Goal: Communication & Community: Answer question/provide support

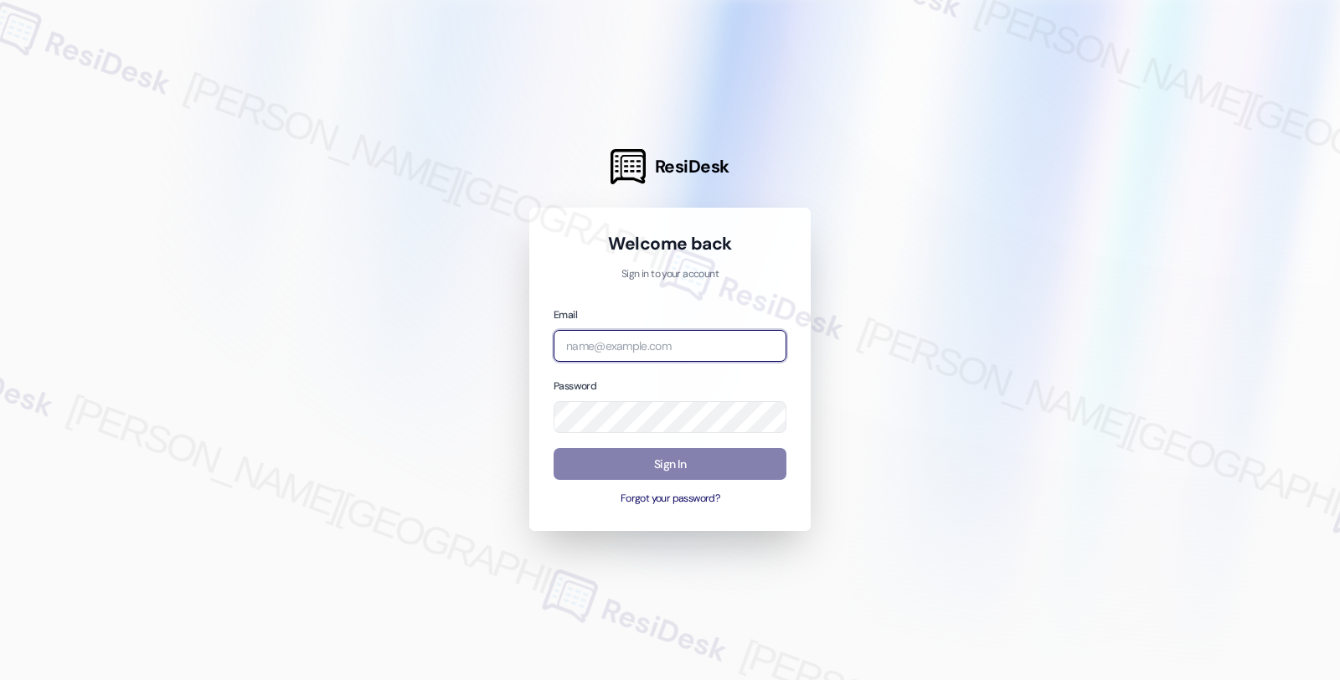
click at [620, 358] on input "email" at bounding box center [670, 346] width 233 height 33
type input "automated-surveys-twelve_rivers_management-fides.[PERSON_NAME]@twelve_rivers_[D…"
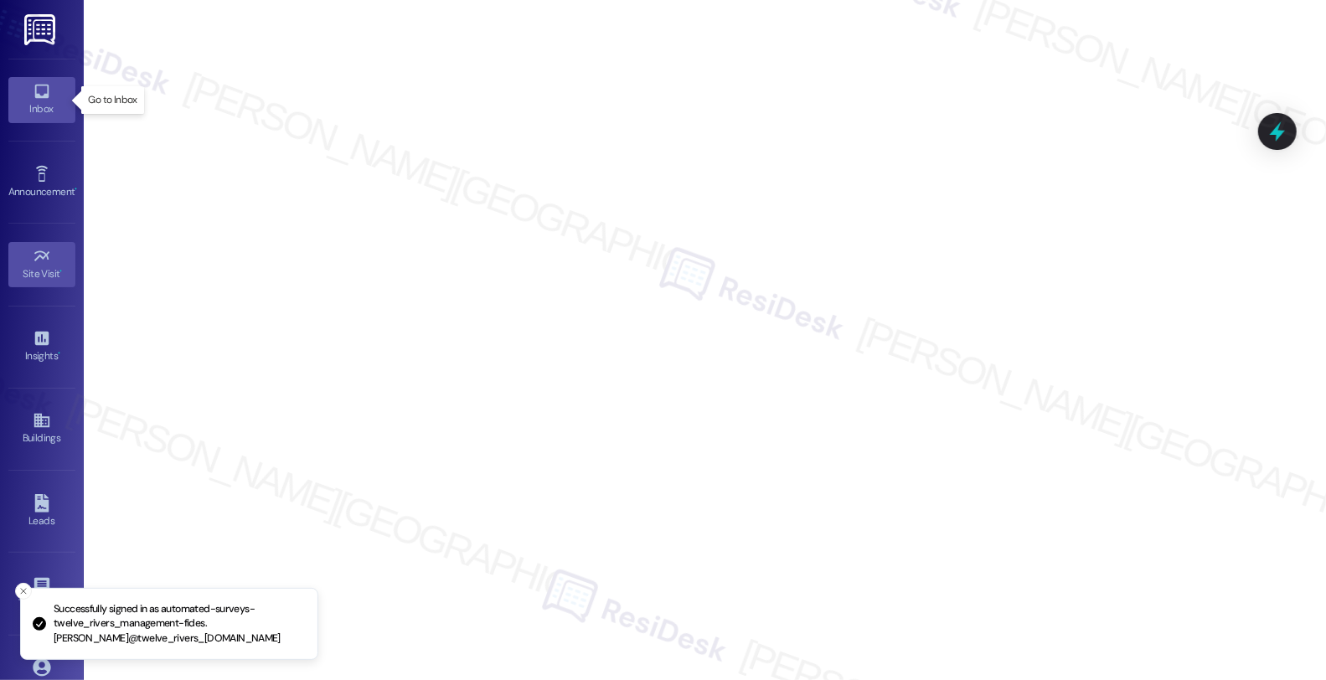
click at [42, 103] on div "Inbox" at bounding box center [42, 109] width 84 height 17
